Goal: Navigation & Orientation: Find specific page/section

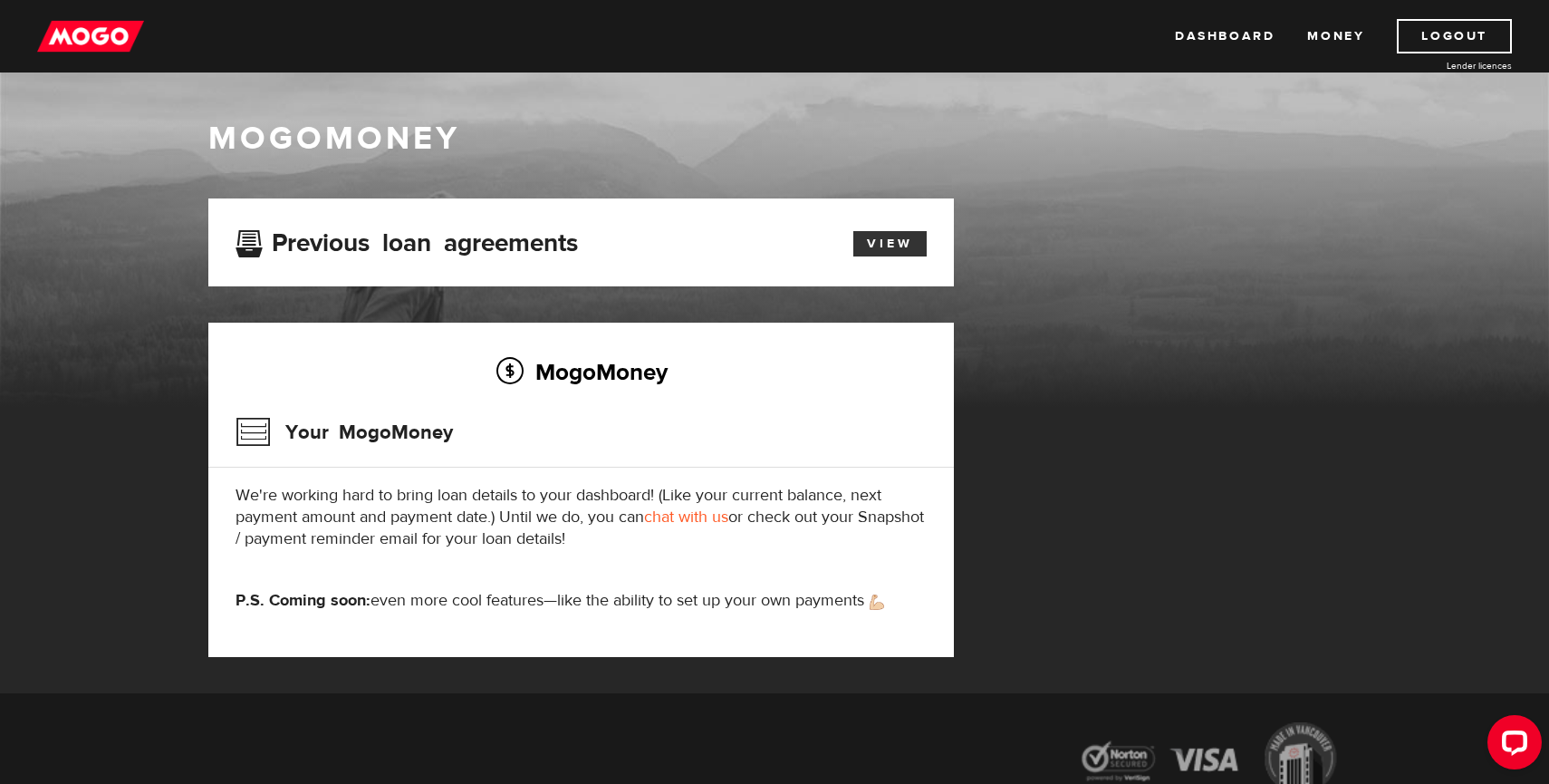
click at [880, 244] on link "View" at bounding box center [890, 243] width 73 height 25
click at [1332, 41] on link "Money" at bounding box center [1335, 37] width 57 height 35
click at [1222, 36] on link "Dashboard" at bounding box center [1225, 37] width 100 height 35
click at [879, 240] on link "View" at bounding box center [890, 243] width 73 height 25
